Goal: Task Accomplishment & Management: Complete application form

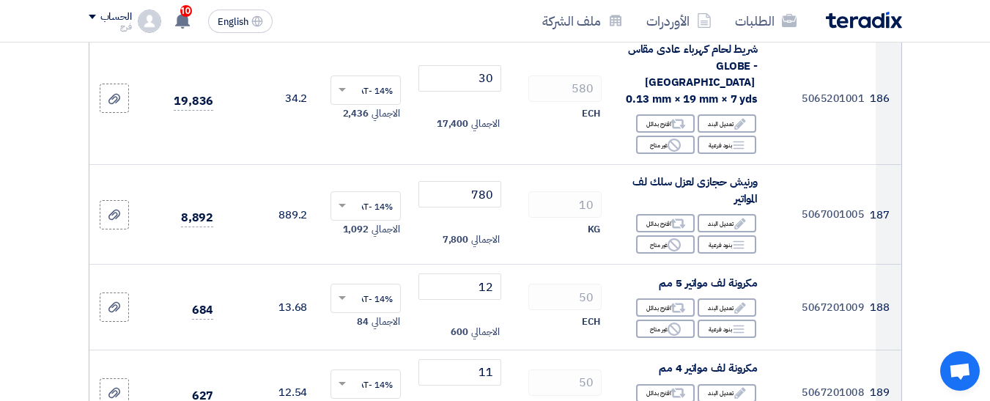
drag, startPoint x: 463, startPoint y: 222, endPoint x: 514, endPoint y: 214, distance: 51.2
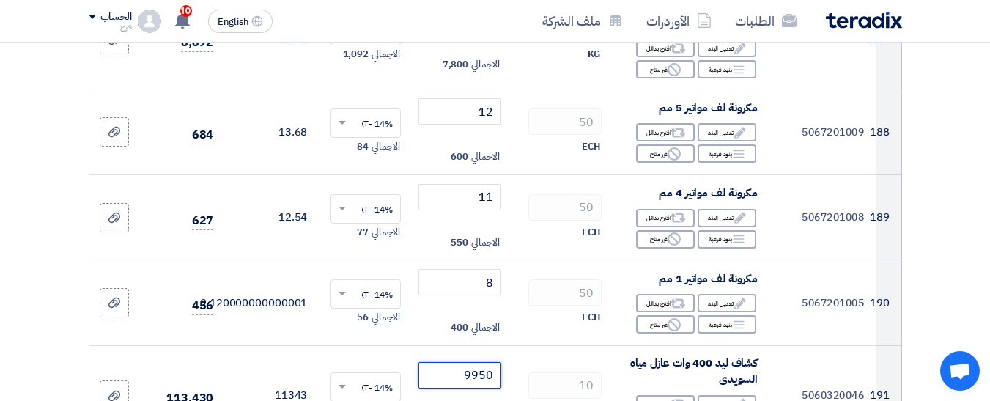
scroll to position [20445, 0]
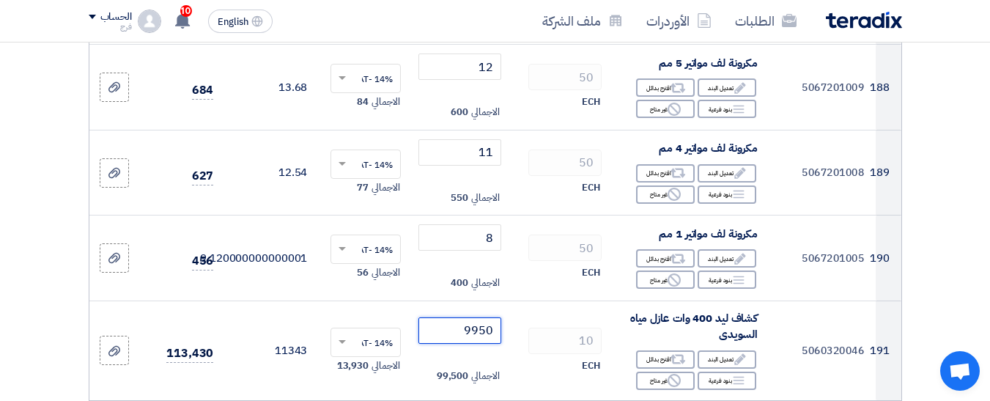
type input "9950"
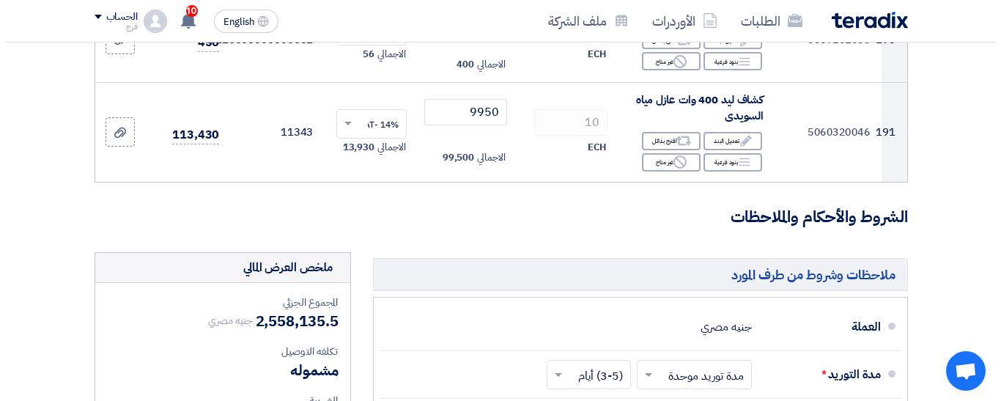
scroll to position [20665, 0]
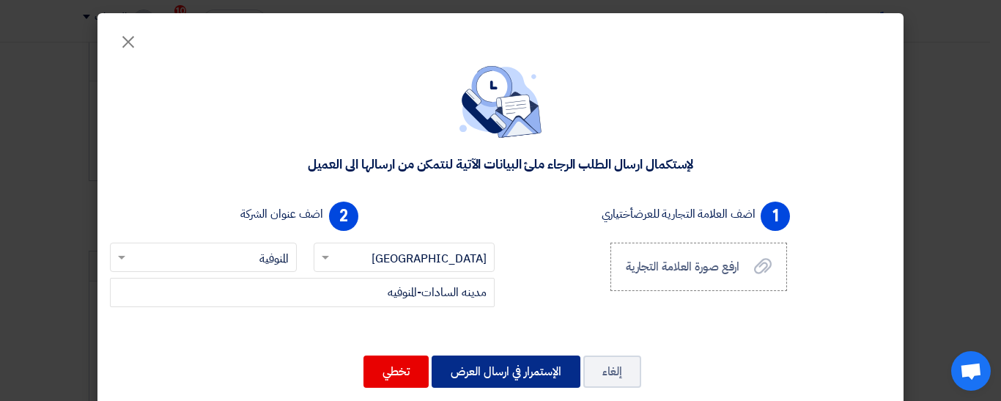
click at [515, 368] on button "الإستمرار في ارسال العرض" at bounding box center [506, 371] width 149 height 32
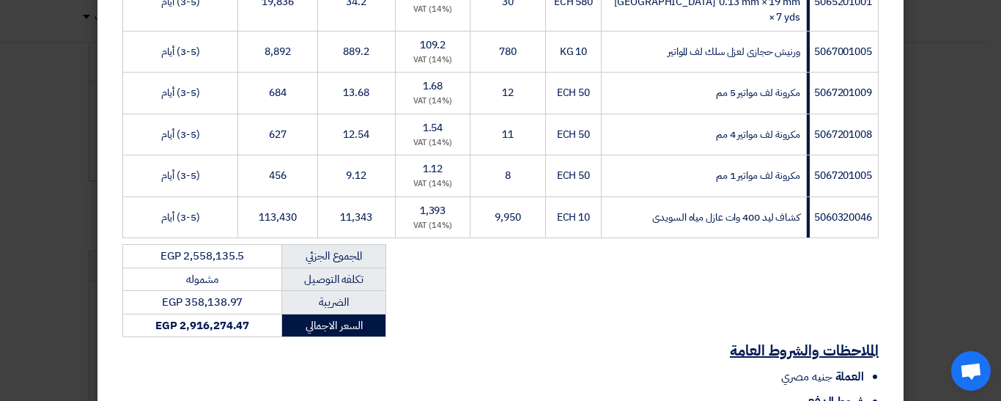
scroll to position [8354, 0]
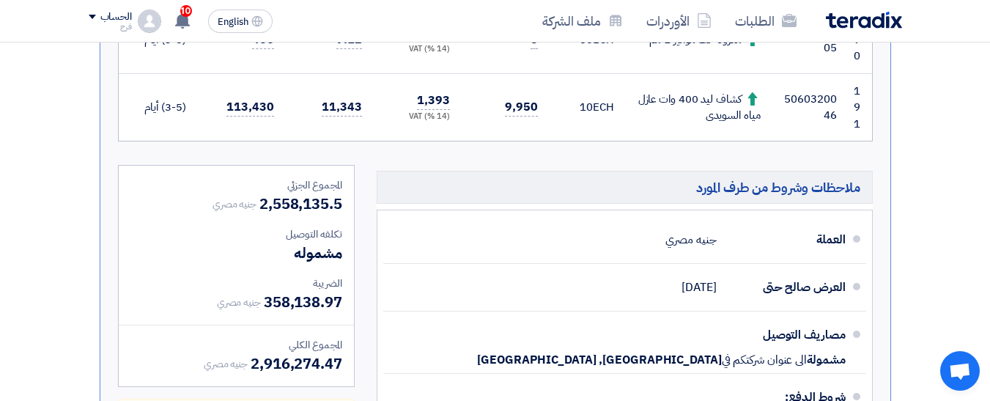
scroll to position [13664, 0]
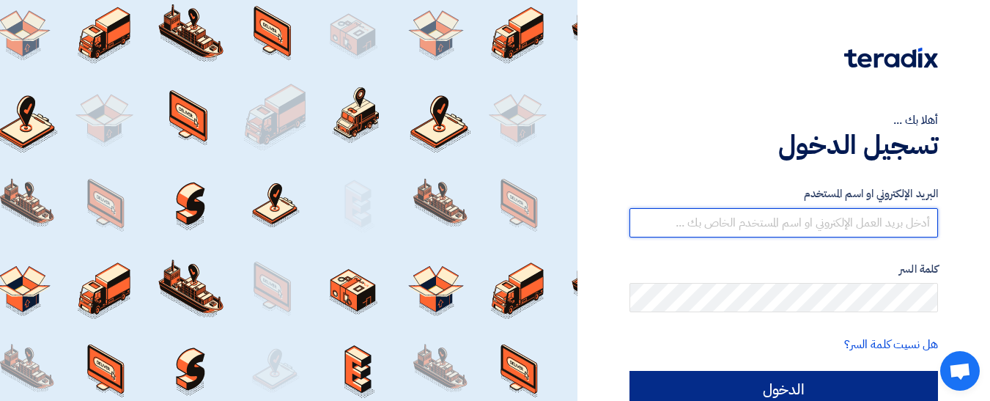
type input "[EMAIL_ADDRESS][DOMAIN_NAME]"
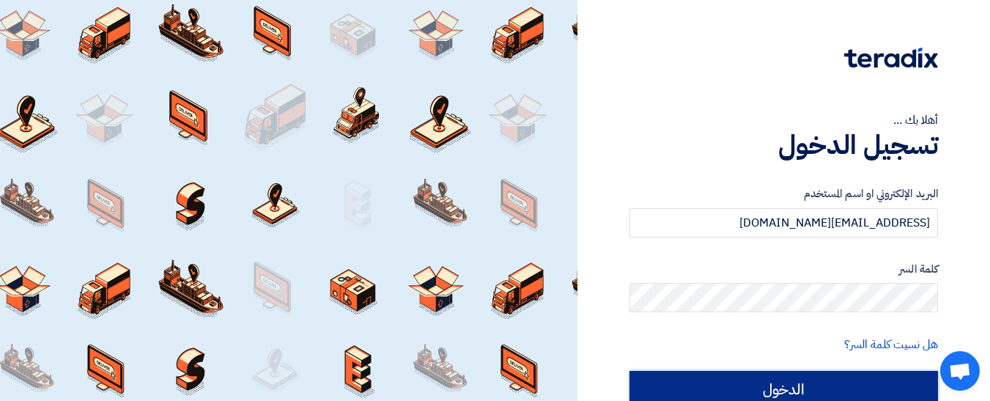
click at [775, 385] on input "الدخول" at bounding box center [783, 389] width 309 height 37
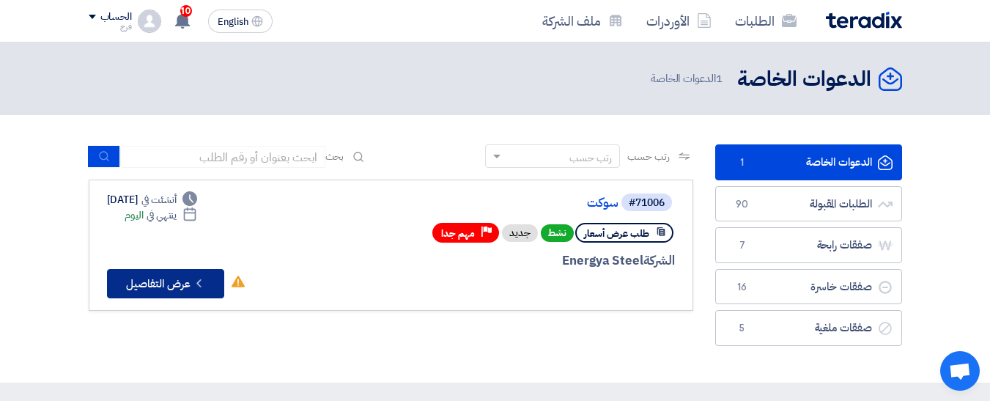
click at [169, 276] on button "Check details عرض التفاصيل" at bounding box center [165, 283] width 117 height 29
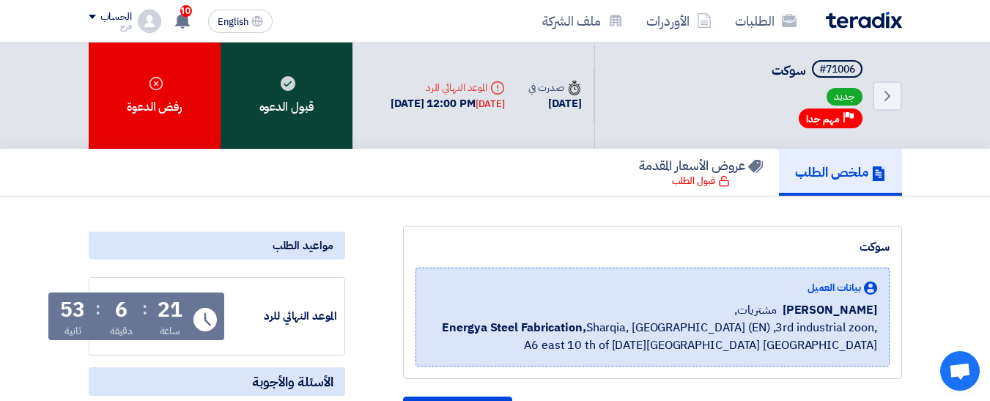
click at [289, 89] on use at bounding box center [288, 83] width 15 height 15
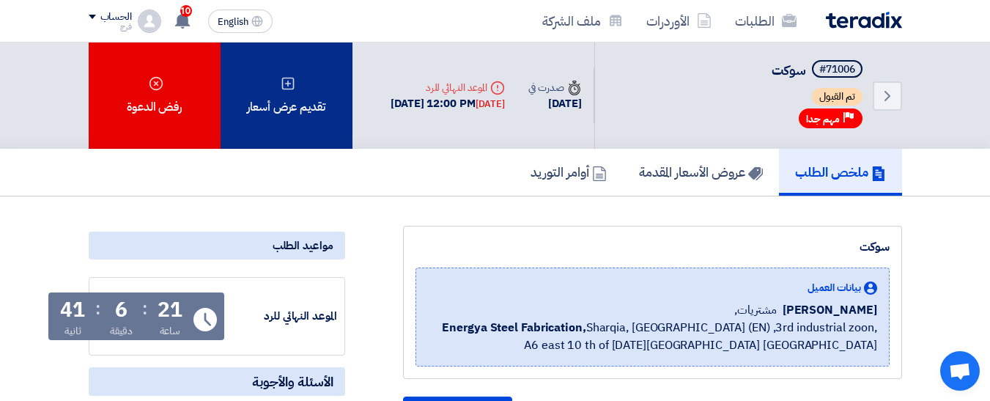
click at [273, 102] on div "تقديم عرض أسعار" at bounding box center [287, 96] width 132 height 106
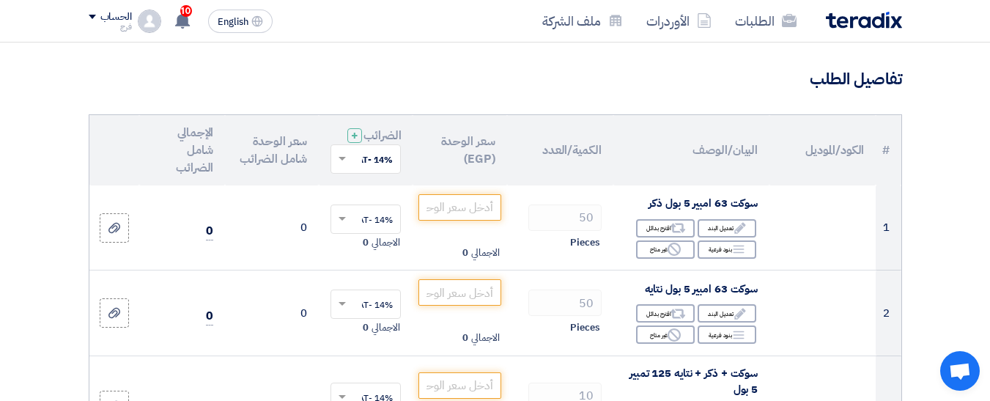
scroll to position [73, 0]
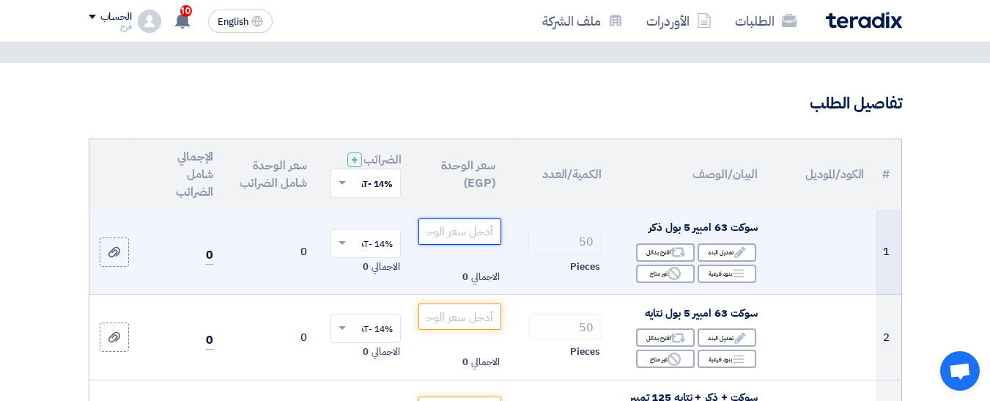
click at [476, 244] on input "number" at bounding box center [459, 231] width 82 height 26
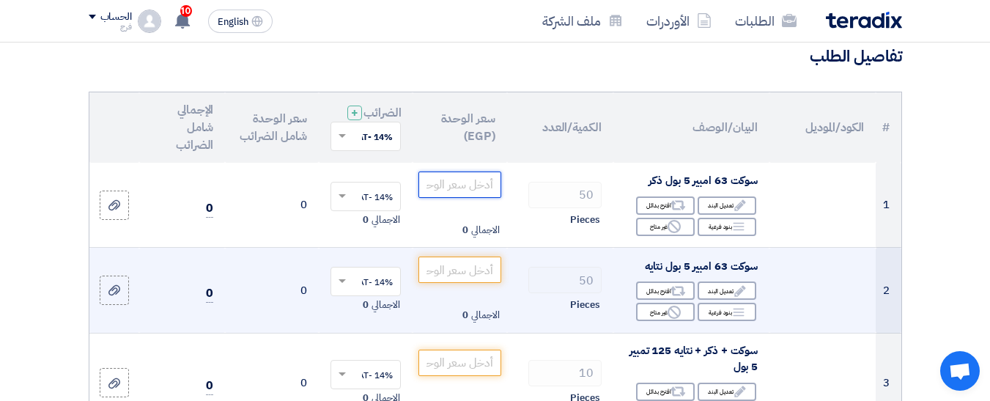
scroll to position [147, 0]
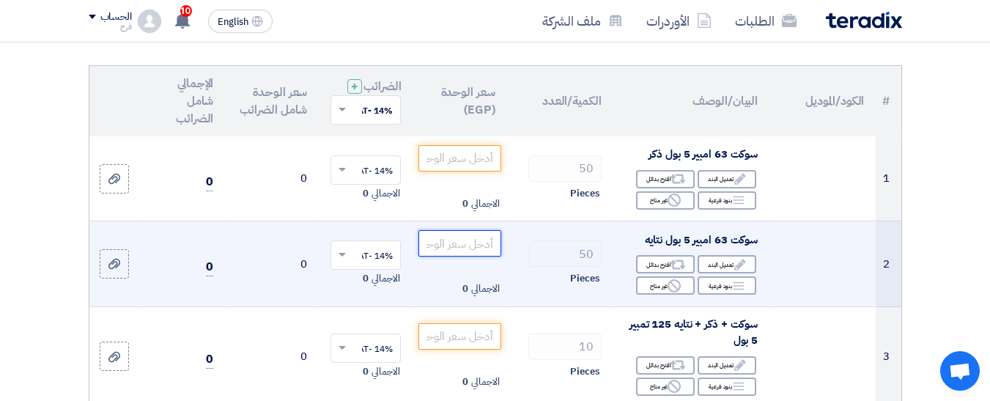
click at [466, 256] on input "number" at bounding box center [459, 243] width 82 height 26
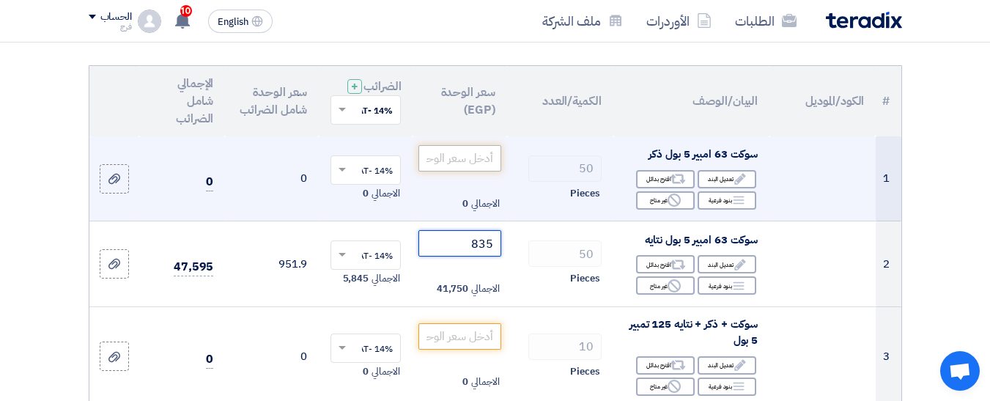
type input "835"
click at [466, 171] on input "number" at bounding box center [459, 158] width 82 height 26
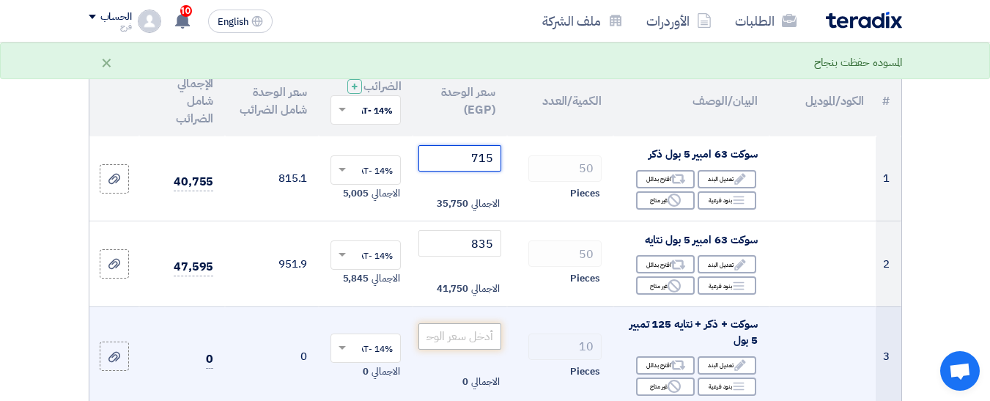
type input "715"
click at [460, 350] on input "number" at bounding box center [459, 336] width 82 height 26
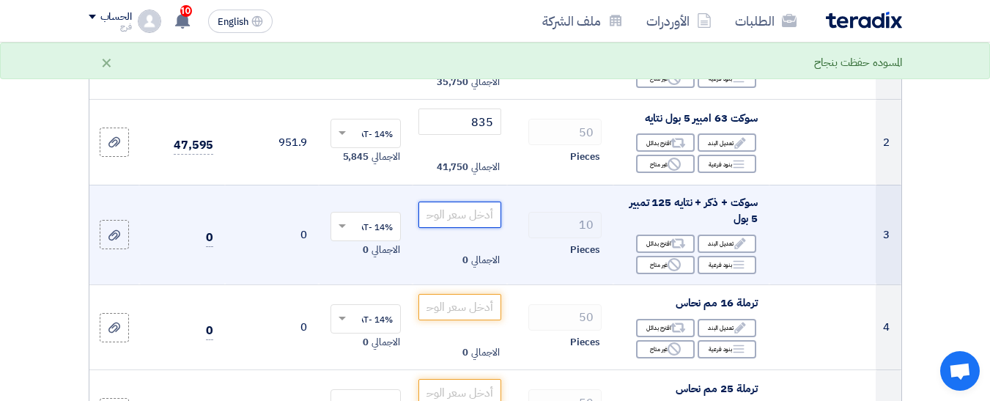
scroll to position [293, 0]
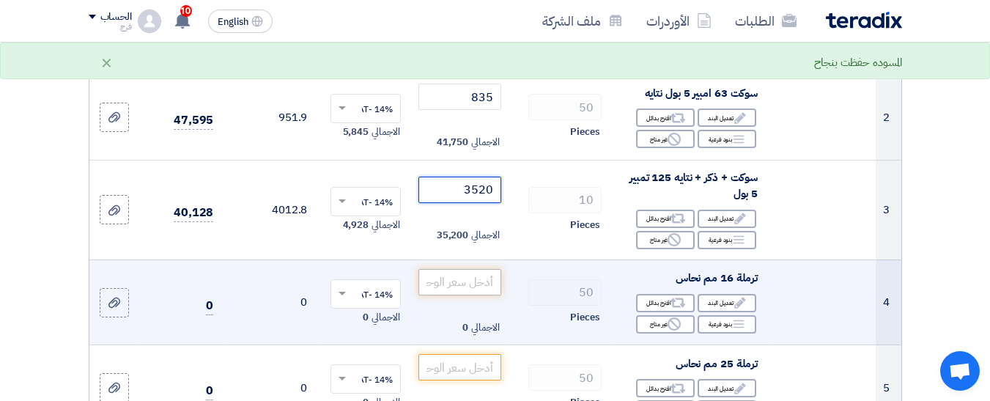
type input "3520"
click at [477, 295] on input "number" at bounding box center [459, 282] width 82 height 26
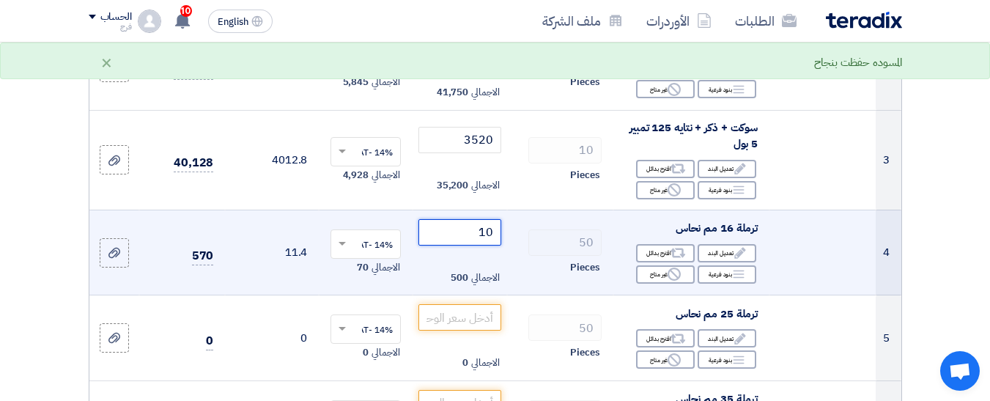
scroll to position [366, 0]
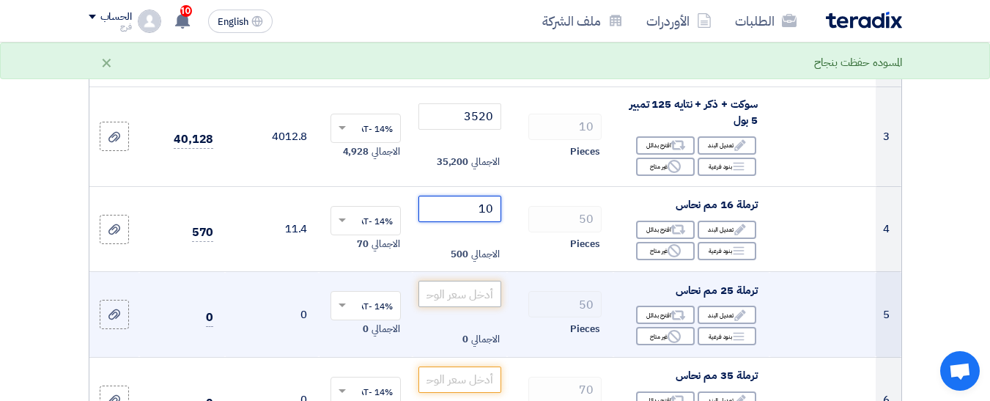
type input "10"
click at [470, 307] on input "number" at bounding box center [459, 294] width 82 height 26
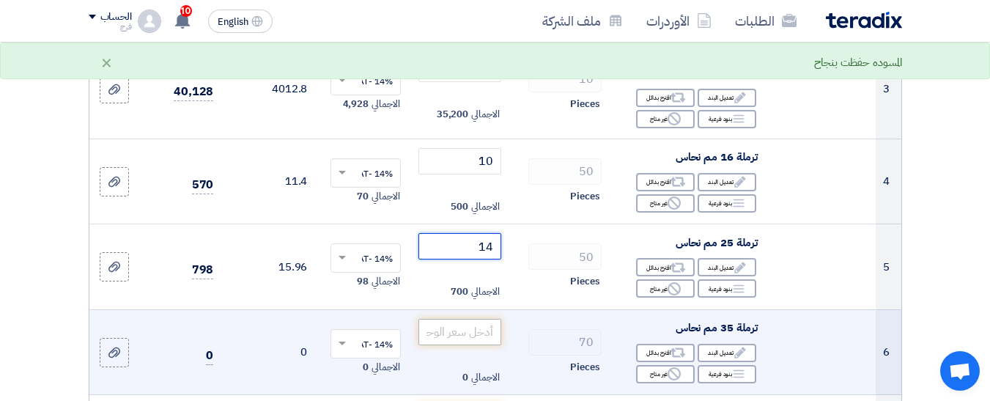
scroll to position [440, 0]
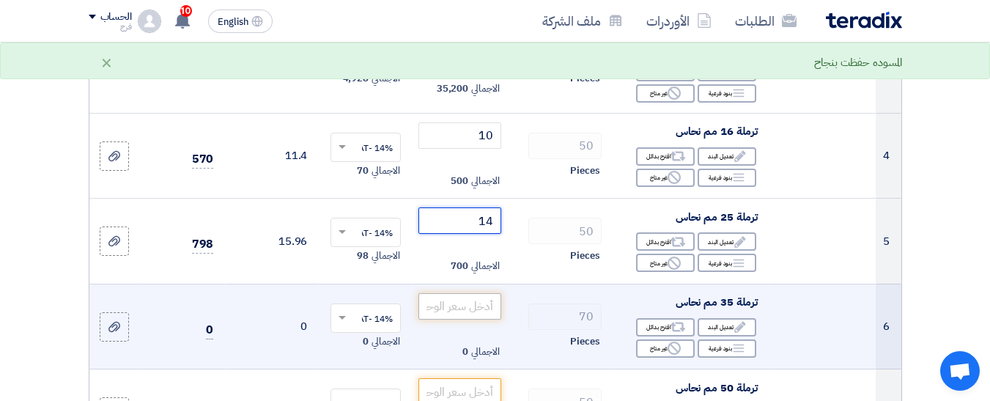
type input "14"
click at [463, 320] on input "number" at bounding box center [459, 306] width 82 height 26
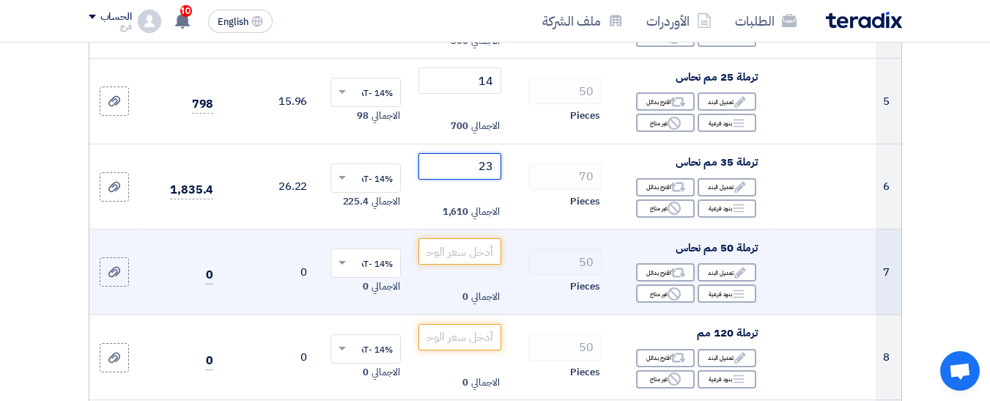
scroll to position [586, 0]
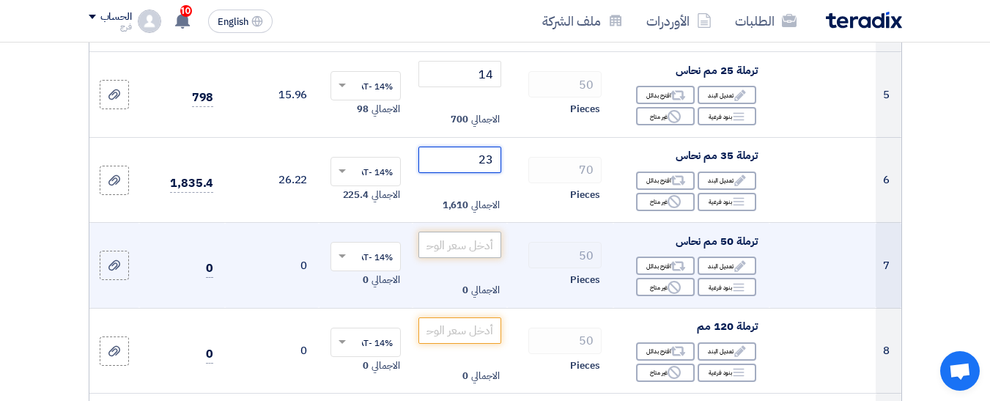
type input "23"
click at [473, 258] on input "number" at bounding box center [459, 245] width 82 height 26
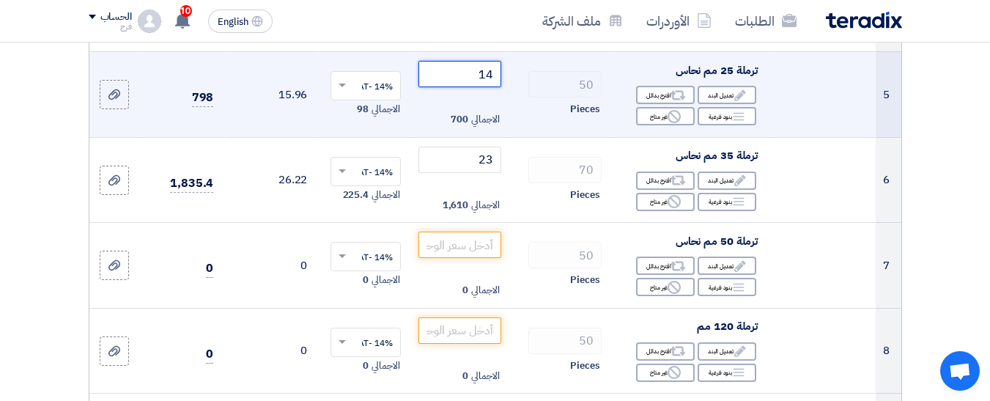
click at [486, 87] on input "14" at bounding box center [459, 74] width 82 height 26
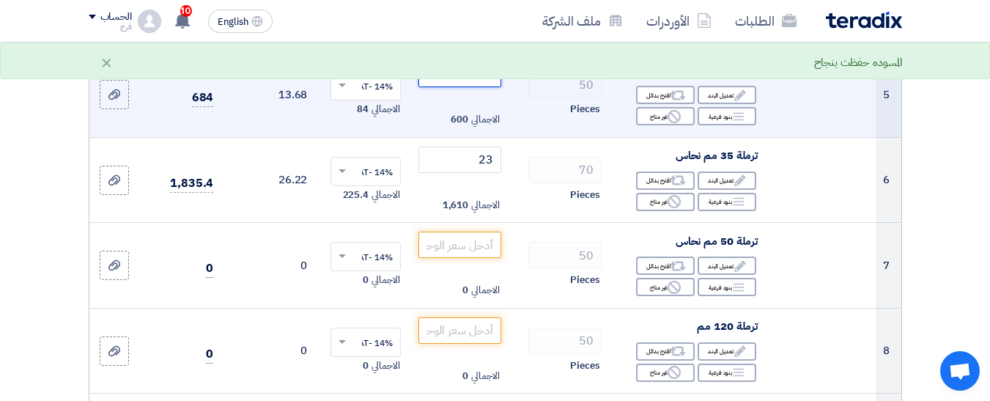
drag, startPoint x: 481, startPoint y: 85, endPoint x: 495, endPoint y: 89, distance: 14.4
click at [495, 87] on input "12" at bounding box center [459, 74] width 82 height 26
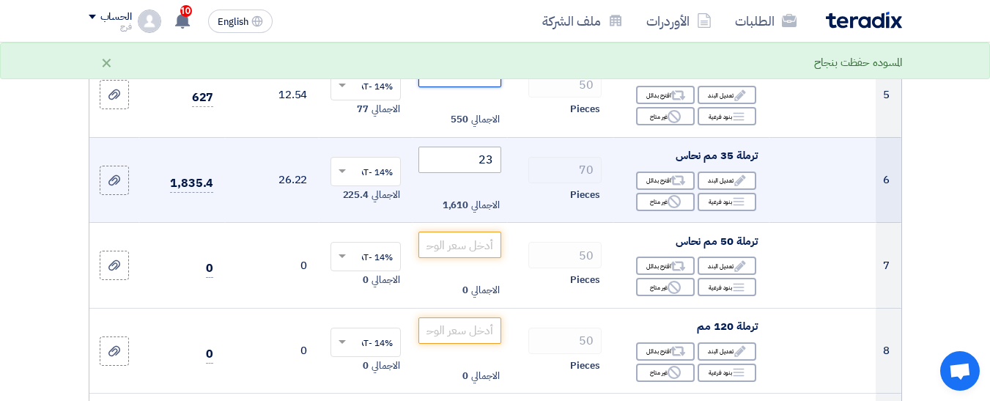
type input "11"
click at [483, 173] on input "23" at bounding box center [459, 160] width 82 height 26
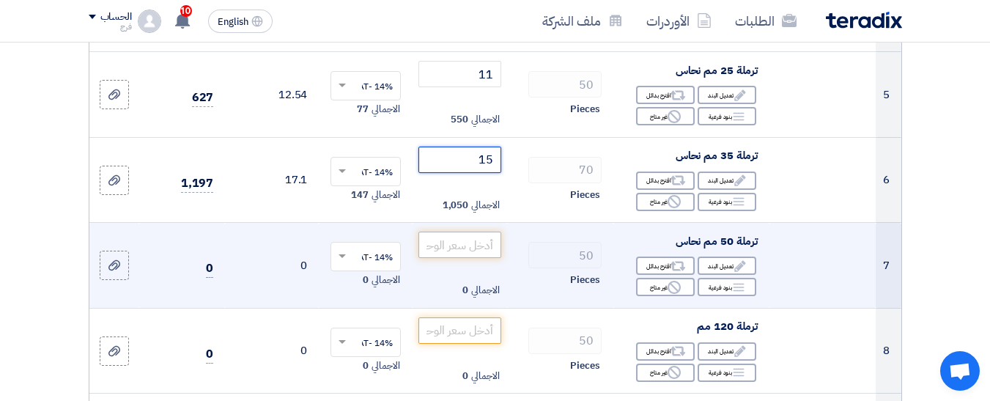
type input "15"
click at [462, 248] on input "number" at bounding box center [459, 245] width 82 height 26
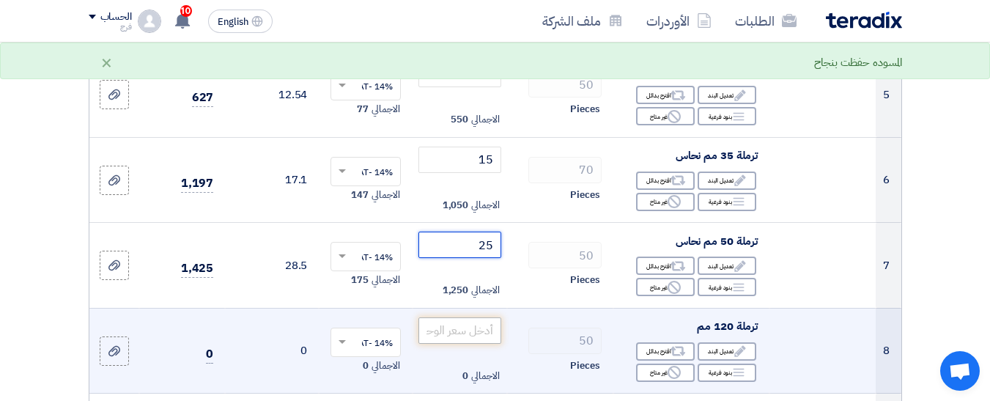
type input "25"
click at [465, 344] on input "number" at bounding box center [459, 330] width 82 height 26
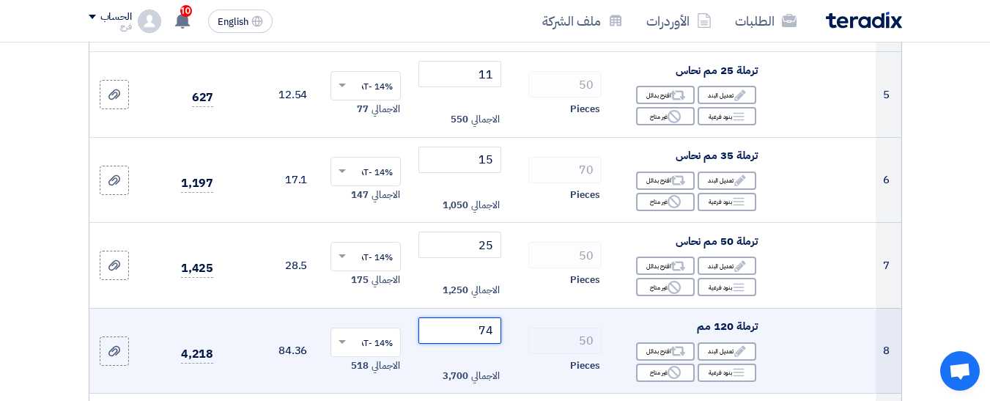
scroll to position [660, 0]
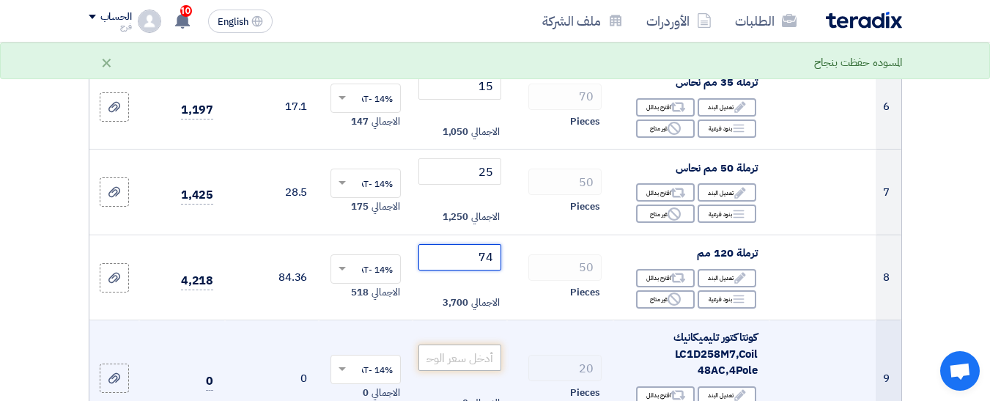
type input "74"
click at [479, 366] on input "number" at bounding box center [459, 357] width 82 height 26
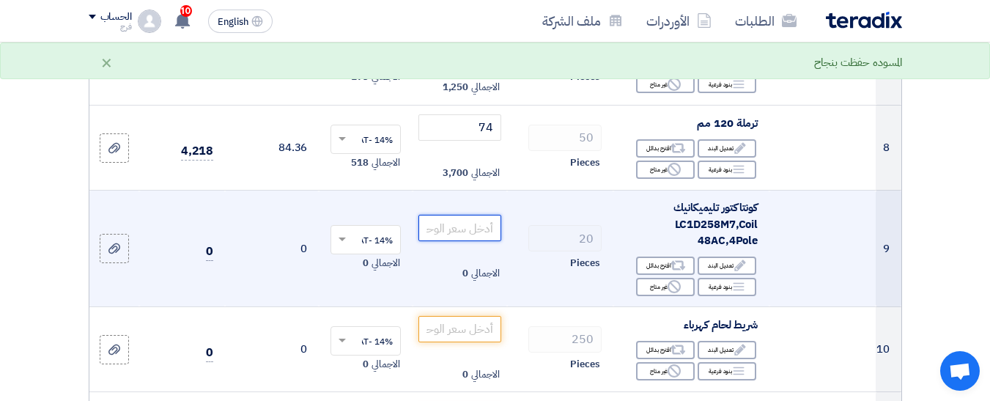
scroll to position [806, 0]
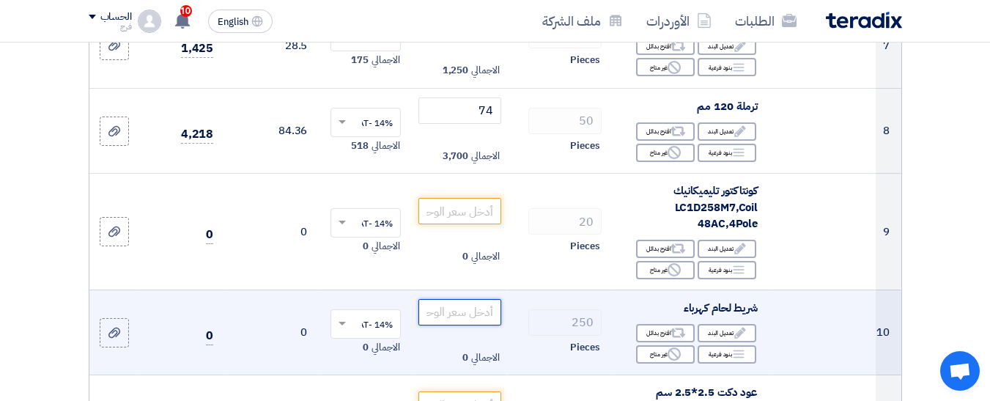
click at [470, 325] on input "number" at bounding box center [459, 312] width 82 height 26
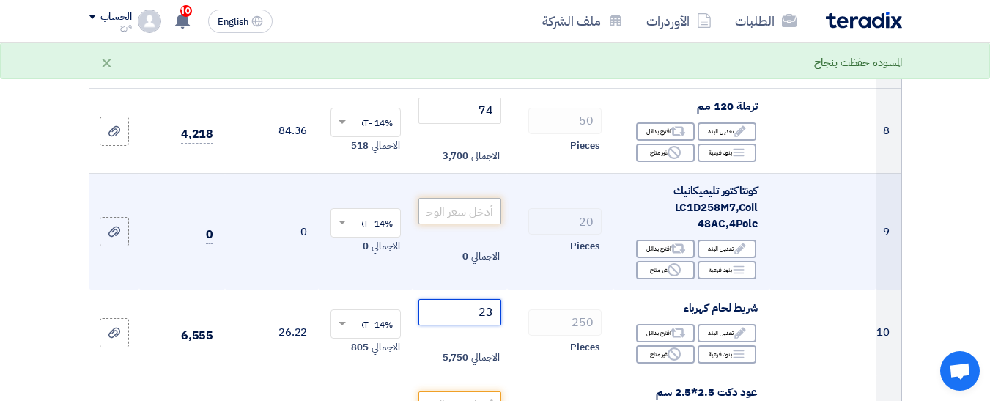
type input "23"
click at [473, 224] on input "number" at bounding box center [459, 211] width 82 height 26
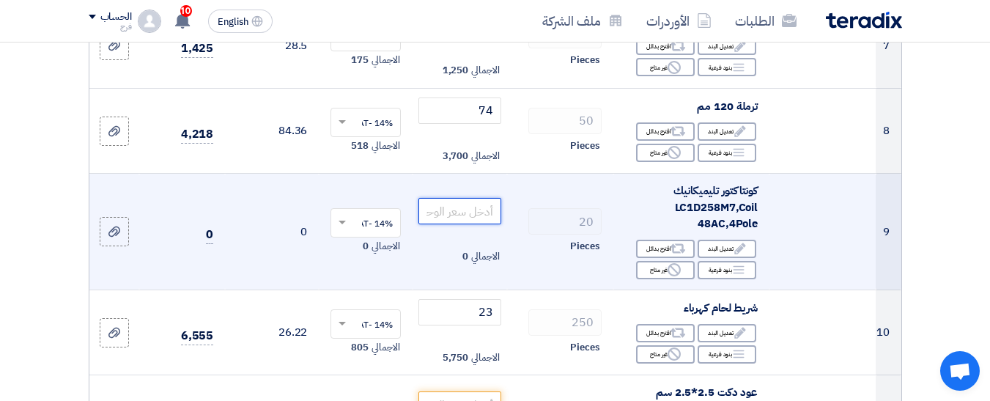
click at [461, 219] on input "number" at bounding box center [459, 211] width 82 height 26
click at [470, 224] on input "number" at bounding box center [459, 211] width 82 height 26
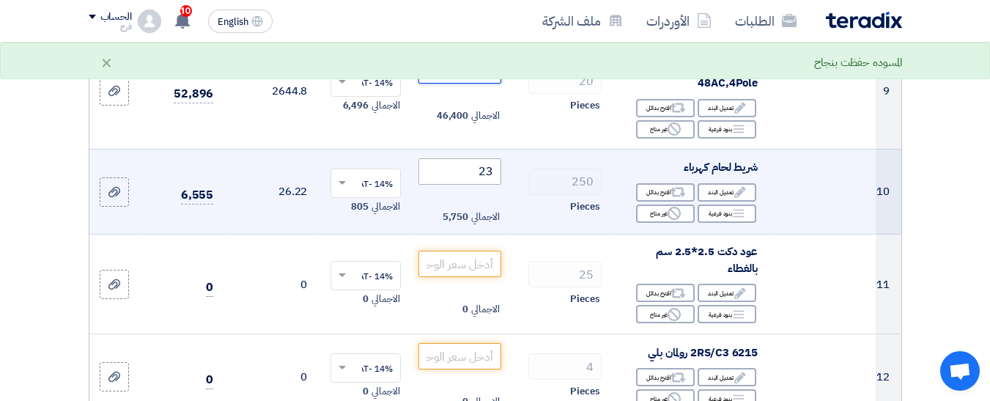
scroll to position [953, 0]
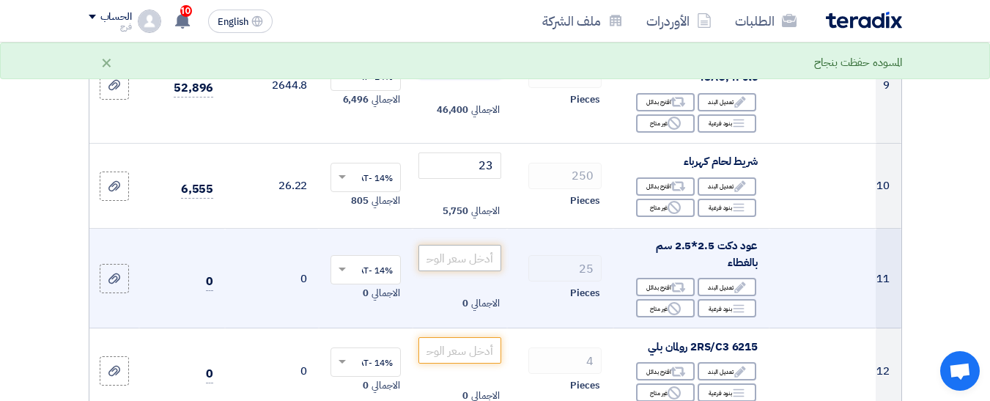
type input "2320"
click at [463, 266] on input "number" at bounding box center [459, 258] width 82 height 26
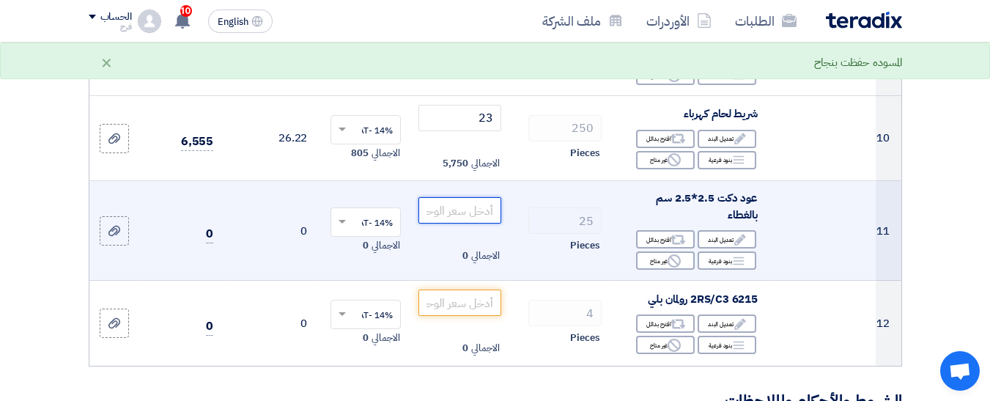
scroll to position [1026, 0]
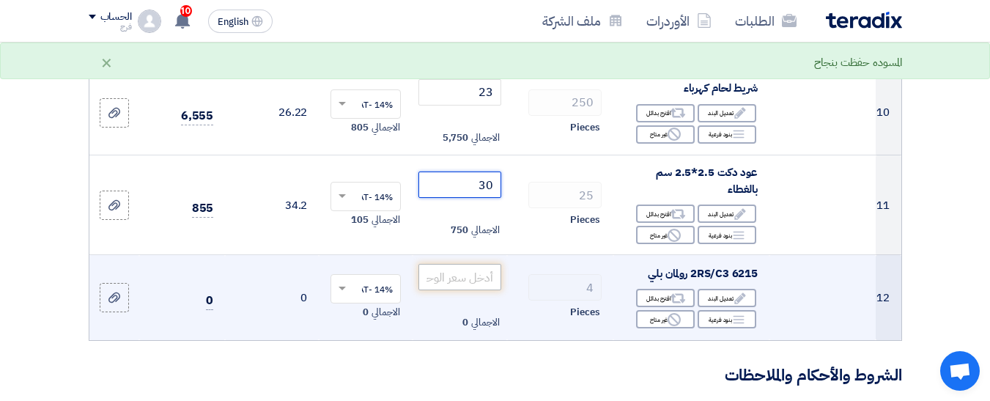
type input "30"
click at [453, 288] on input "number" at bounding box center [459, 277] width 82 height 26
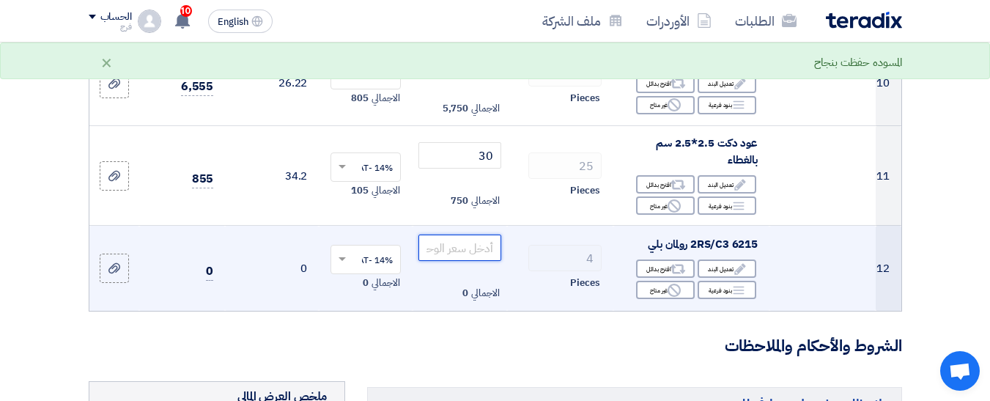
scroll to position [1099, 0]
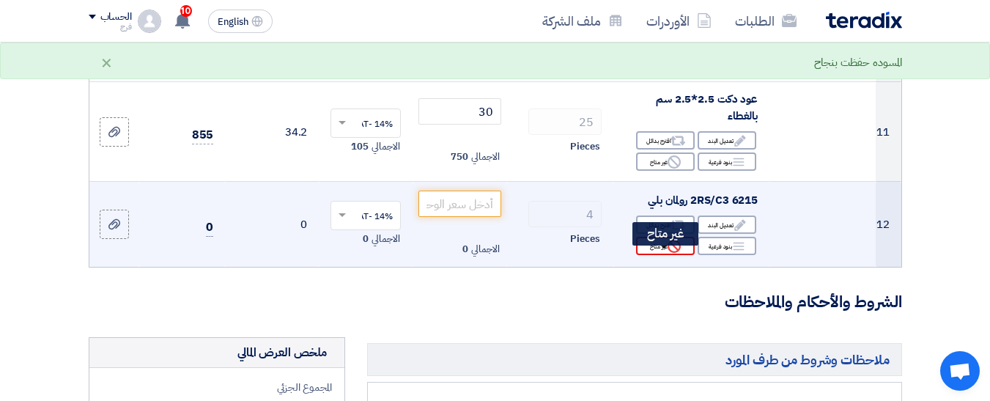
click at [650, 255] on div "Reject غير متاح" at bounding box center [665, 246] width 59 height 18
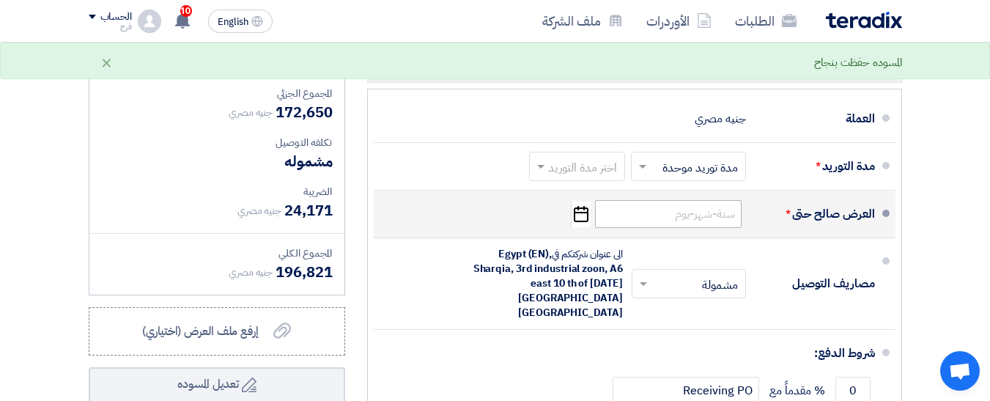
scroll to position [1392, 0]
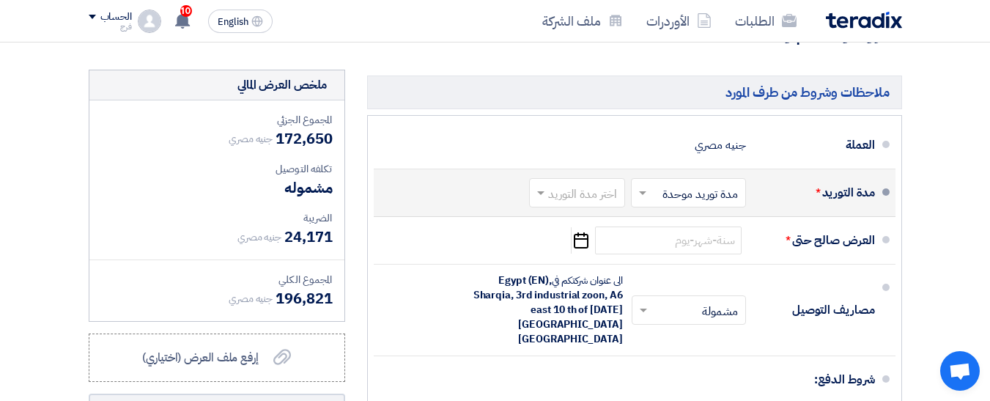
click at [539, 200] on span at bounding box center [539, 192] width 18 height 15
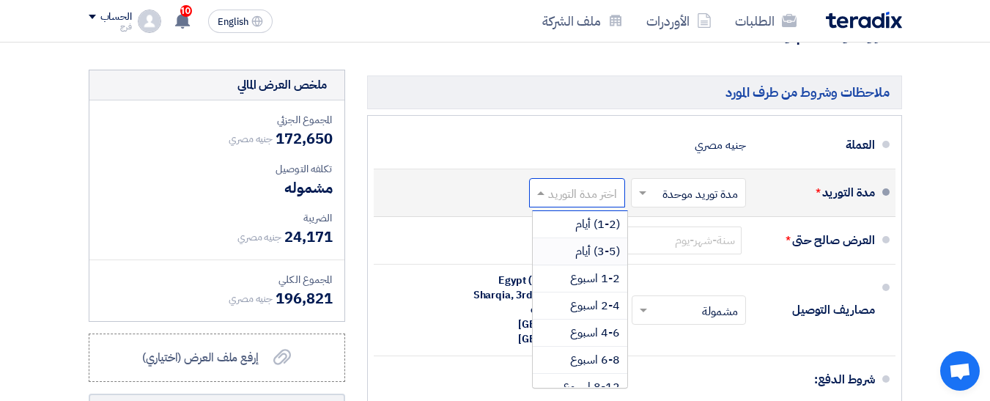
click at [597, 260] on span "(3-5) أيام" at bounding box center [597, 252] width 45 height 18
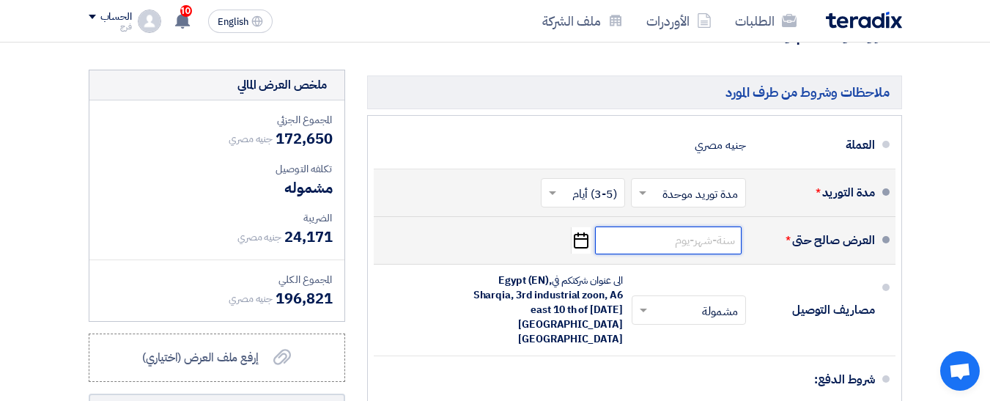
click at [616, 254] on input at bounding box center [668, 240] width 147 height 28
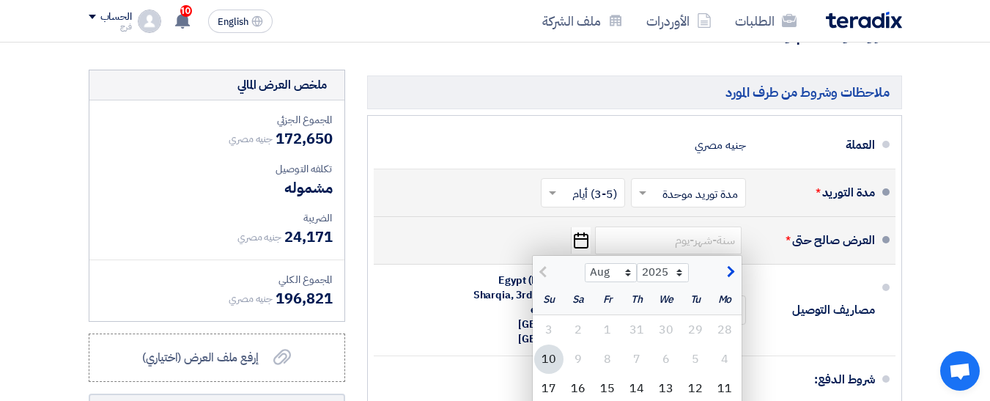
click at [551, 372] on div "10" at bounding box center [548, 358] width 29 height 29
type input "[DATE]"
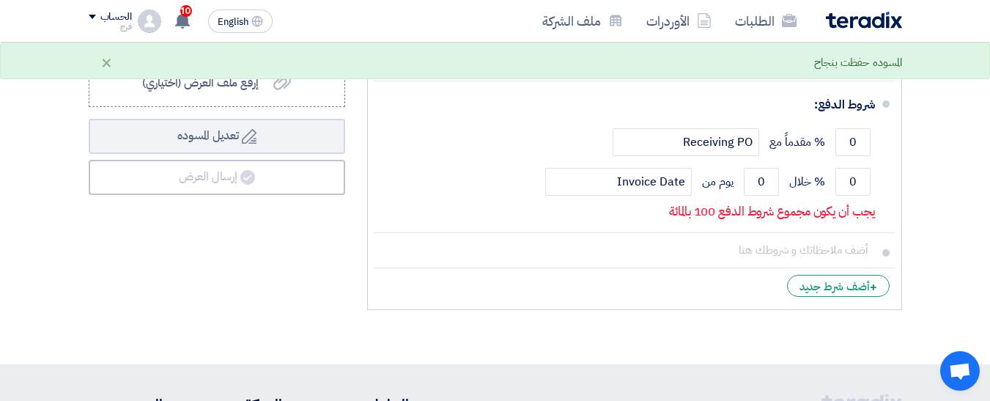
scroll to position [1582, 0]
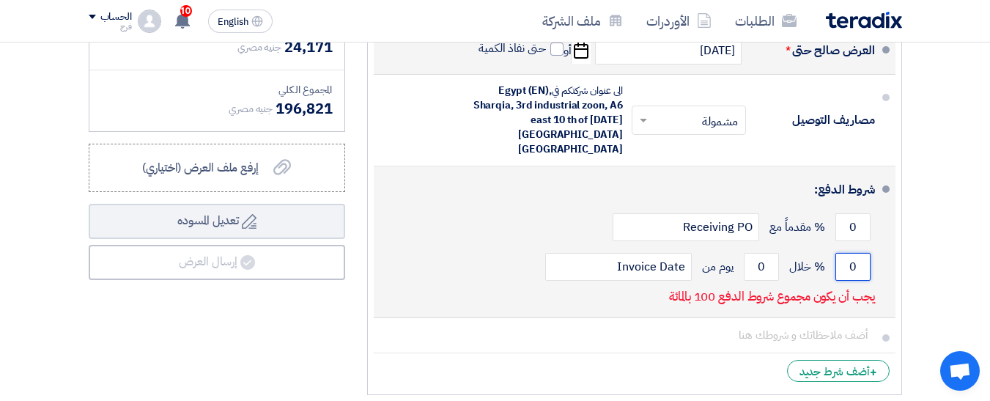
click at [846, 253] on input "0" at bounding box center [852, 267] width 35 height 28
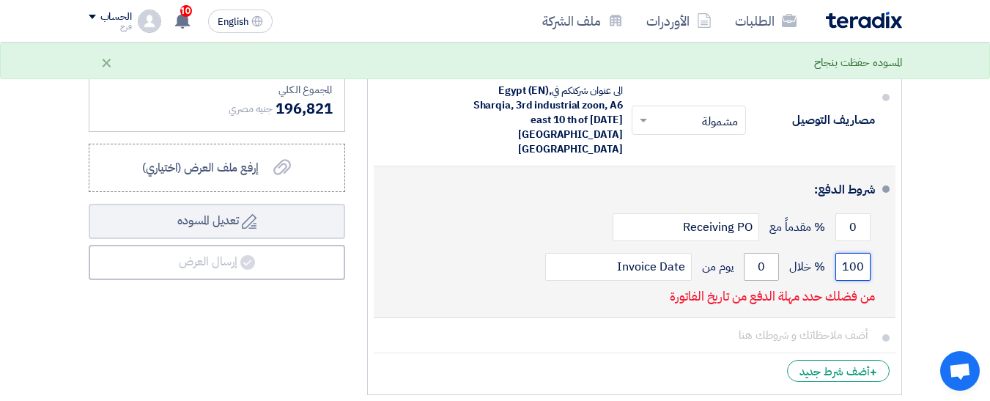
type input "100"
click at [753, 253] on input "0" at bounding box center [761, 267] width 35 height 28
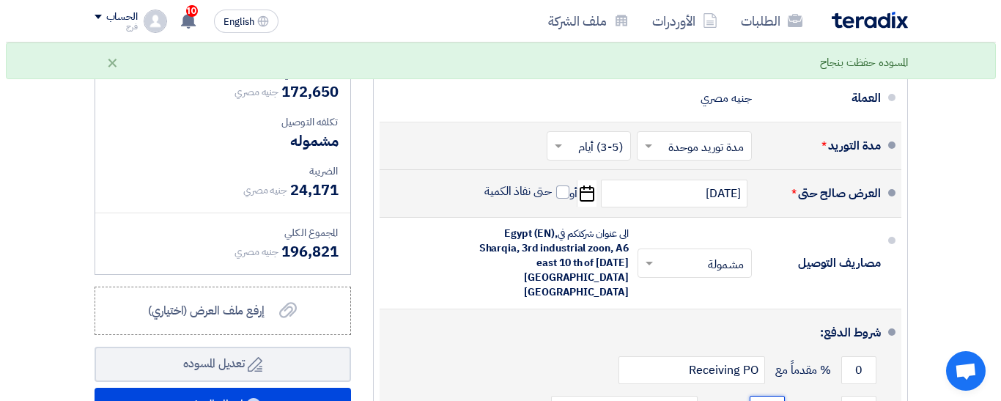
scroll to position [1466, 0]
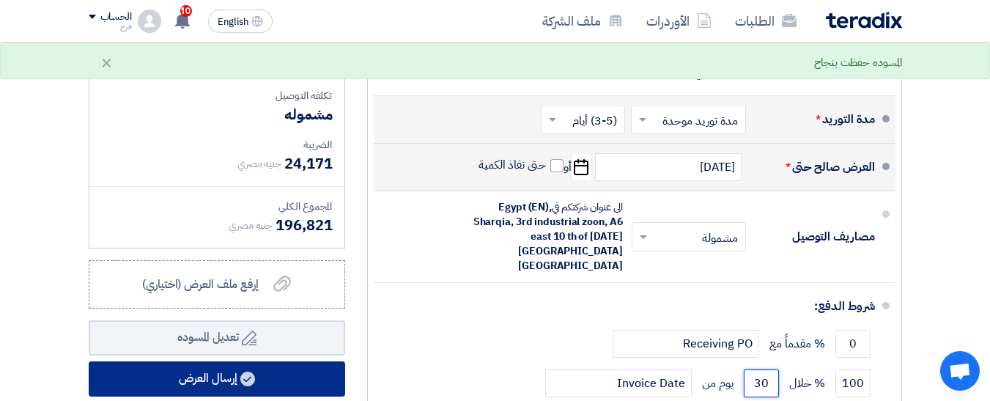
type input "30"
click at [204, 388] on button "إرسال العرض" at bounding box center [217, 378] width 256 height 35
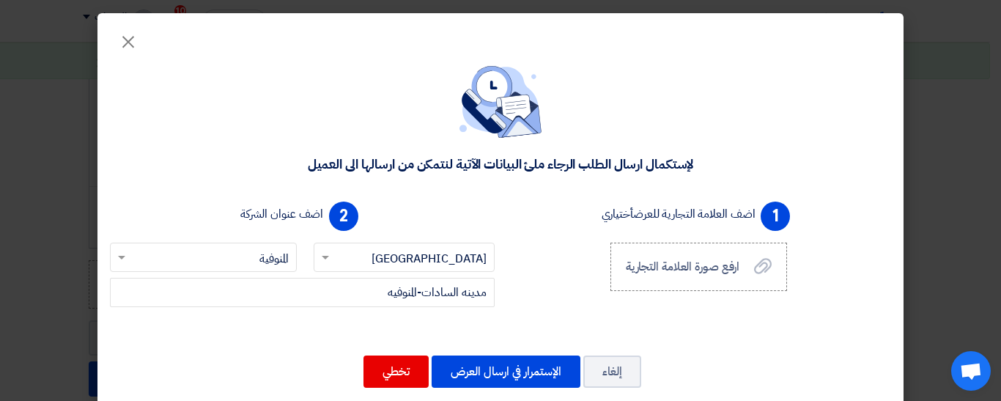
click at [525, 303] on div "1 اضف العلامة التجارية للعرض أختياري ارفع صورة العلامة التجارية ارفع صورة العلا…" at bounding box center [699, 263] width 396 height 135
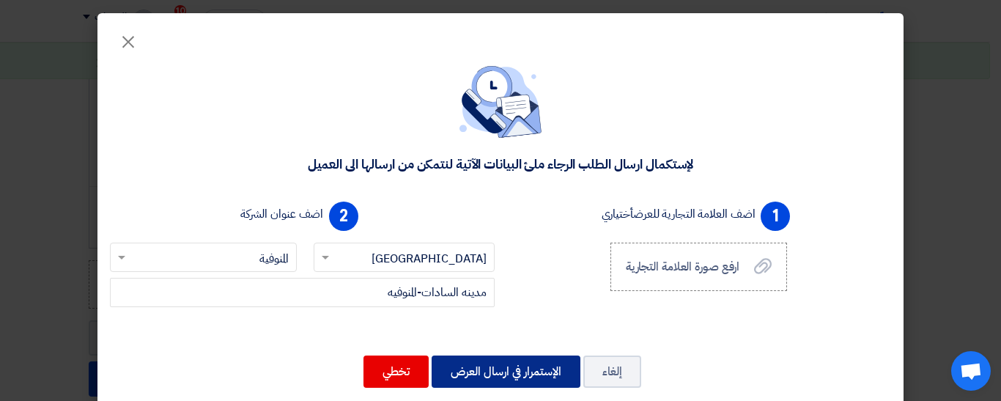
click at [505, 372] on button "الإستمرار في ارسال العرض" at bounding box center [506, 371] width 149 height 32
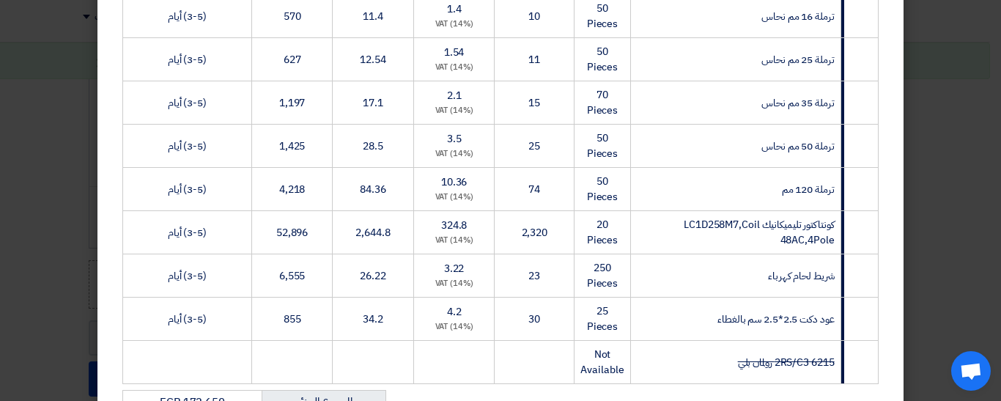
scroll to position [723, 0]
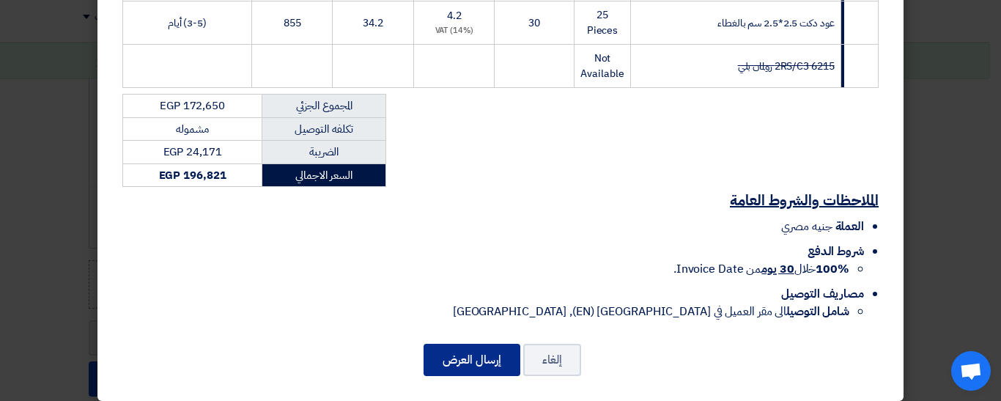
click at [469, 345] on button "إرسال العرض" at bounding box center [472, 360] width 97 height 32
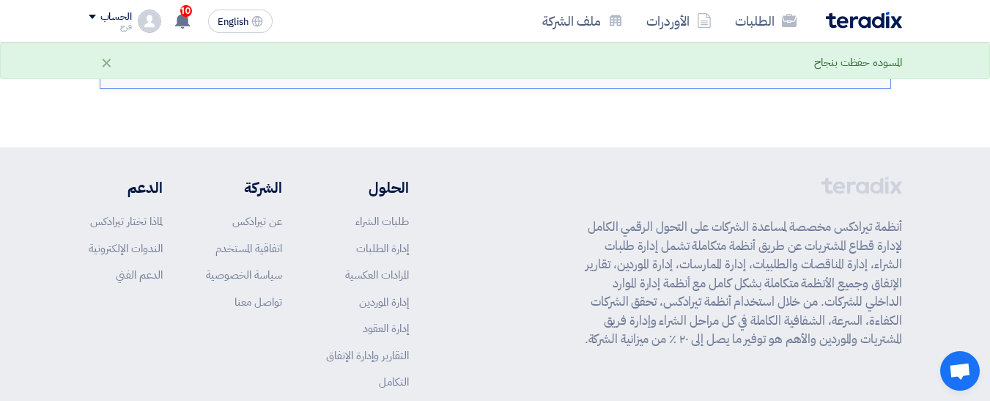
scroll to position [1400, 0]
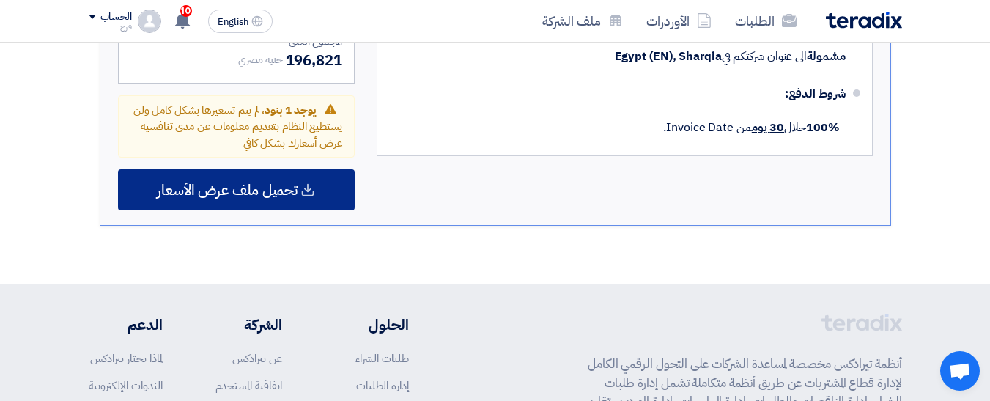
click at [309, 190] on use at bounding box center [308, 190] width 12 height 12
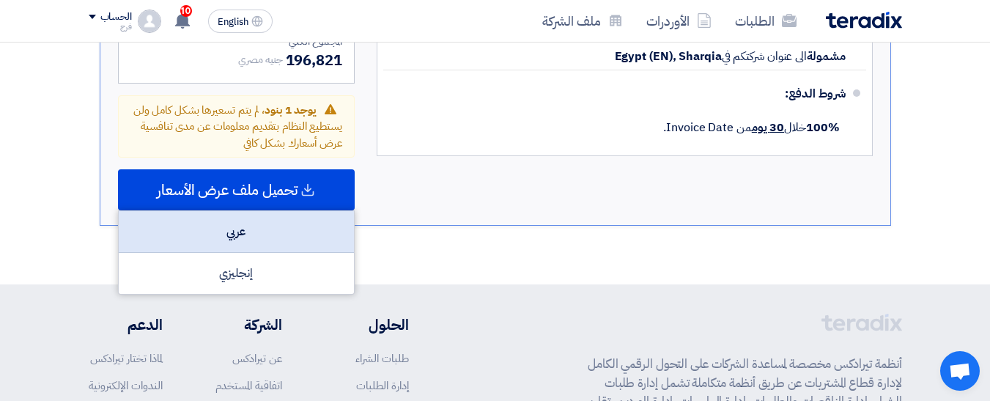
click at [243, 231] on div "عربي" at bounding box center [236, 232] width 235 height 42
